Goal: Information Seeking & Learning: Learn about a topic

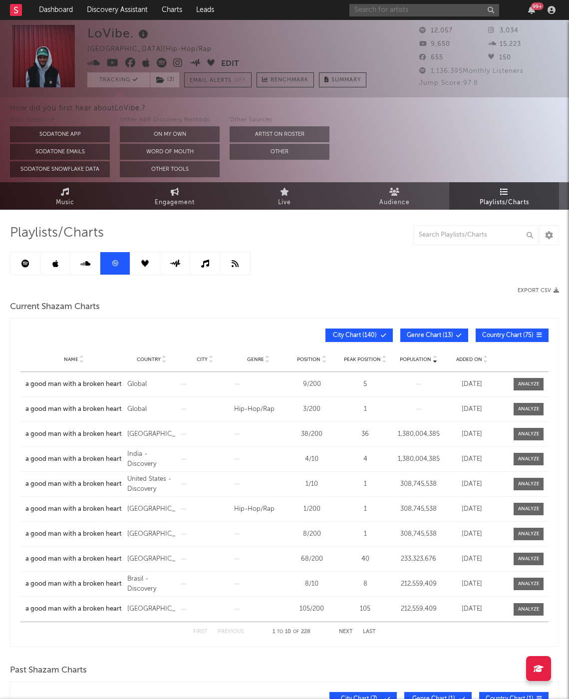
click at [441, 5] on input "text" at bounding box center [425, 10] width 150 height 12
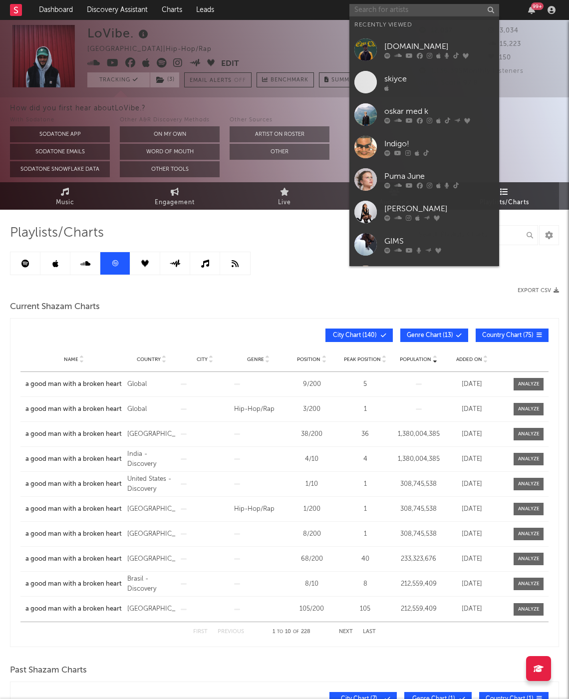
paste input "https://open.spotify.com/artist/2lxWdnhRu2dib4KUFWXdux?si=8914e23e8ef94448"
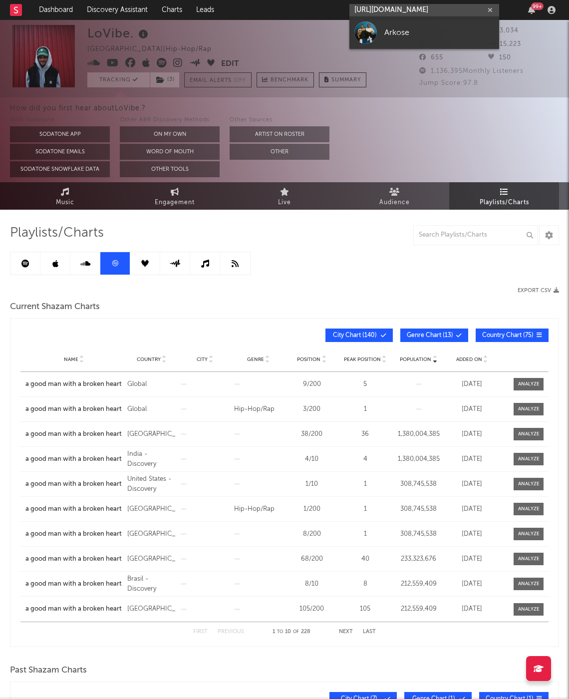
click at [441, 5] on input "https://open.spotify.com/artist/2lxWdnhRu2dib4KUFWXdux?si=8914e23e8ef94448" at bounding box center [425, 10] width 150 height 12
type input "https://open.spotify.com/artist/2lxWdnhRu2dib4KUFWXdux?si=8914e23e8ef94448"
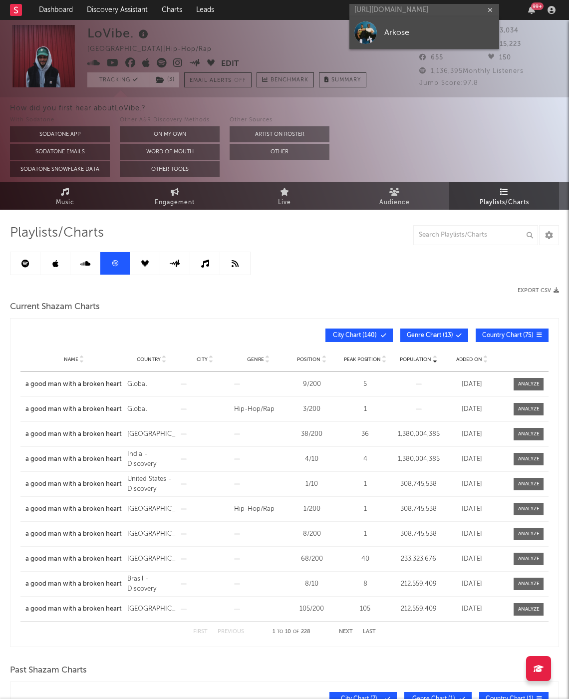
click at [416, 48] on link "Arkose" at bounding box center [425, 32] width 150 height 32
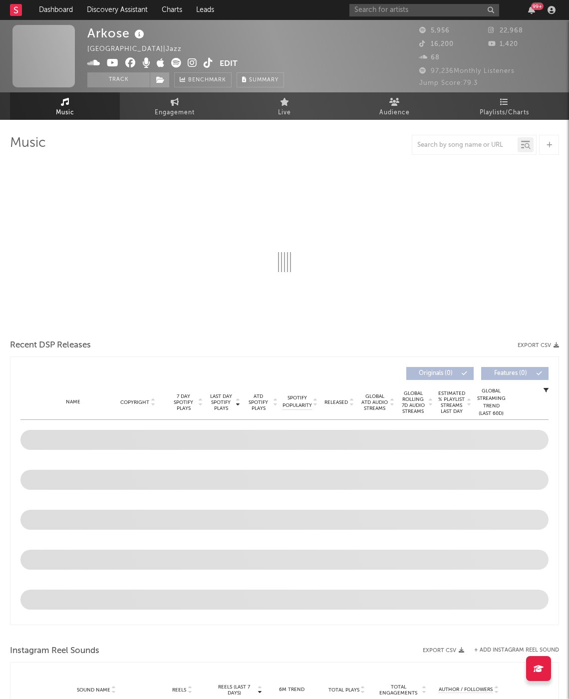
select select "6m"
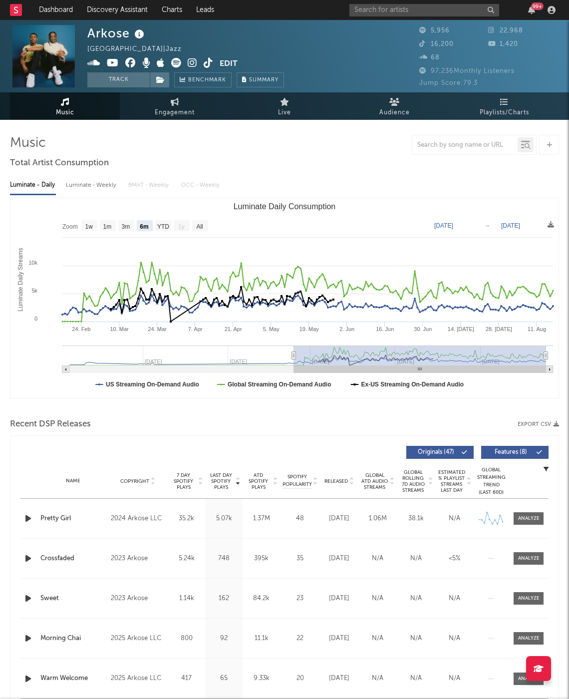
drag, startPoint x: 134, startPoint y: 78, endPoint x: 171, endPoint y: 77, distance: 37.0
click at [134, 77] on button "Track" at bounding box center [118, 79] width 62 height 15
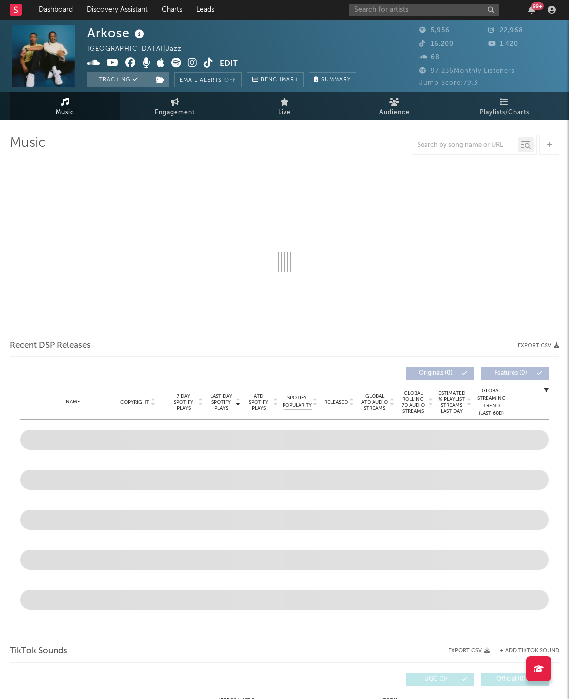
click at [171, 77] on div "Tracking Email Alerts Off Benchmark Summary" at bounding box center [221, 79] width 269 height 15
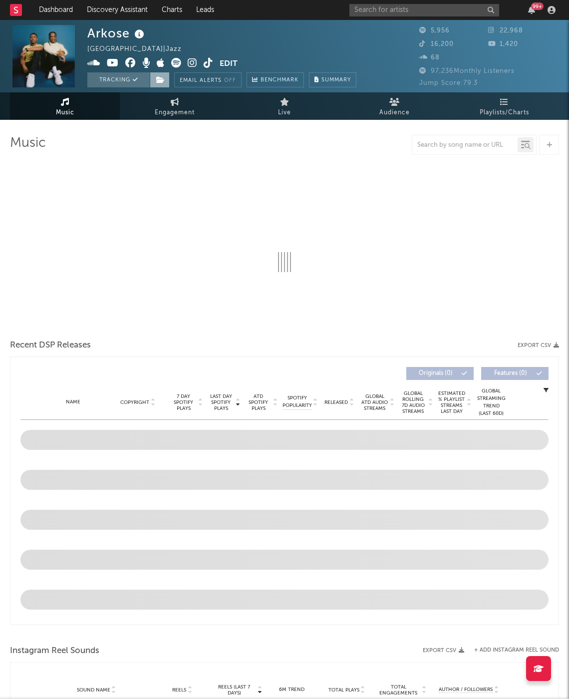
click at [164, 79] on icon at bounding box center [160, 79] width 8 height 7
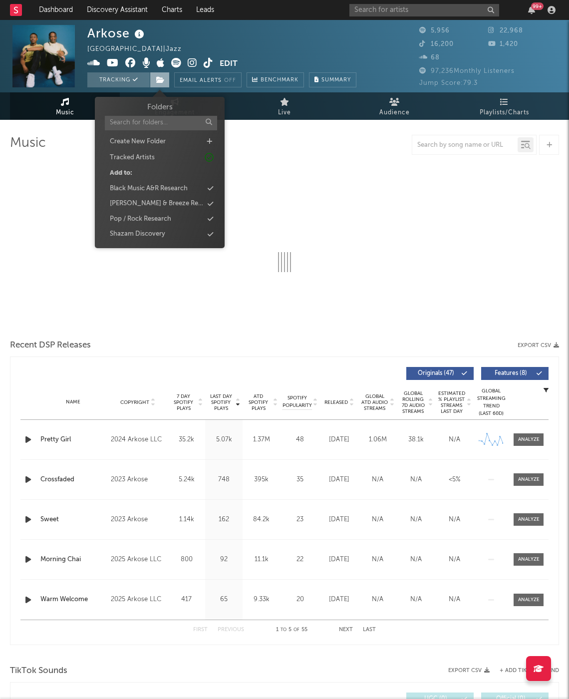
select select "6m"
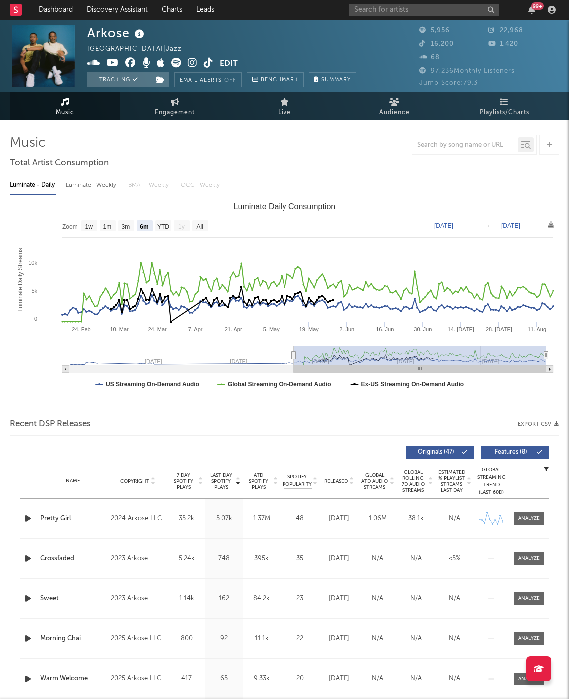
click at [340, 175] on div "Luminate - Daily Luminate - Weekly BMAT - Weekly OCC - Weekly Zoom 1w 1m 3m 6m …" at bounding box center [284, 286] width 549 height 229
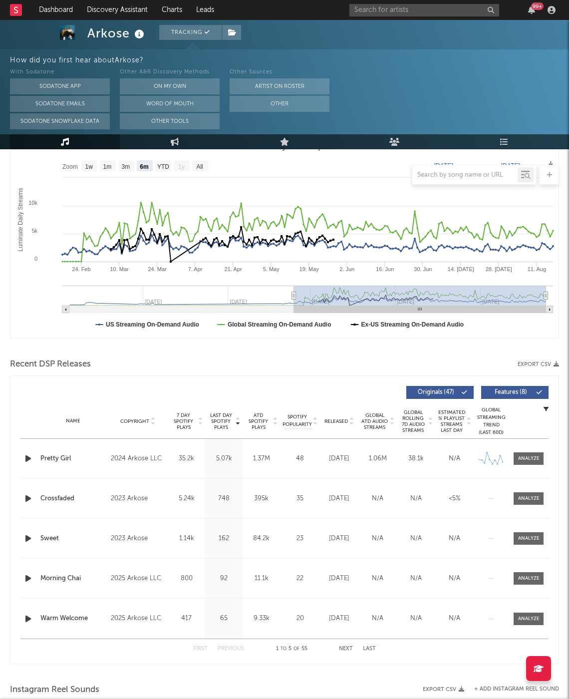
scroll to position [152, 0]
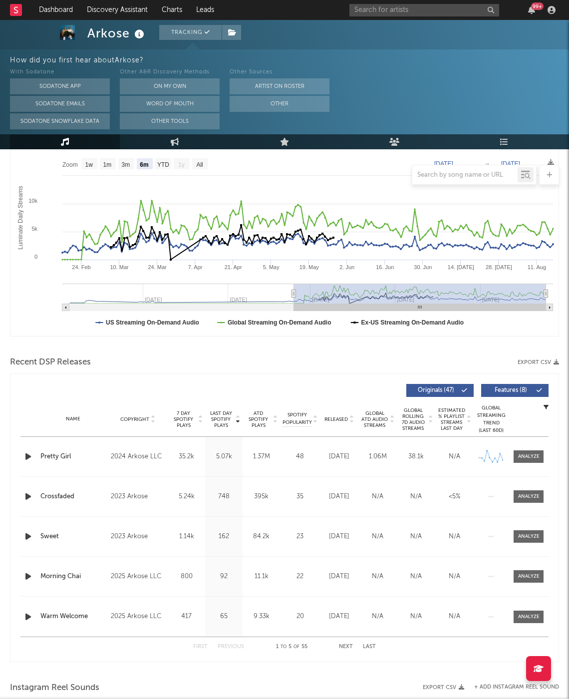
click at [325, 417] on span "Released" at bounding box center [336, 419] width 23 height 6
